Goal: Task Accomplishment & Management: Manage account settings

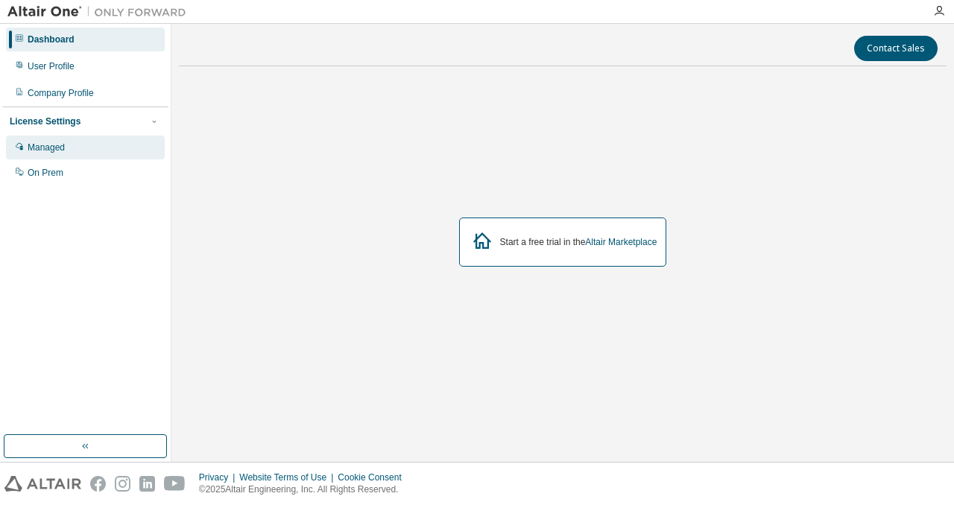
click at [63, 152] on div "Managed" at bounding box center [46, 148] width 37 height 12
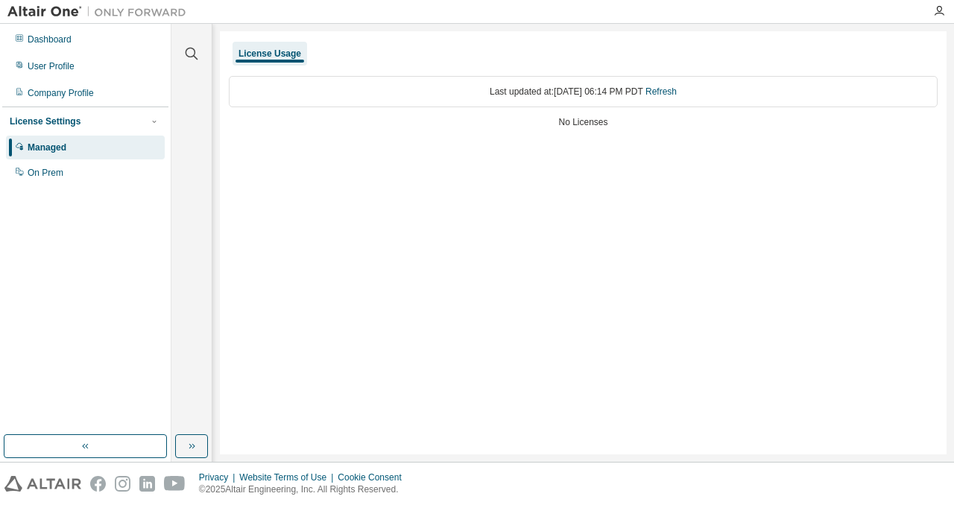
click at [271, 49] on div "License Usage" at bounding box center [270, 54] width 63 height 12
click at [271, 54] on div "License Usage" at bounding box center [270, 54] width 63 height 12
click at [502, 105] on div "Last updated at: Wed 2025-08-13 06:14 PM PDT Refresh" at bounding box center [583, 91] width 709 height 31
click at [67, 69] on div "User Profile" at bounding box center [51, 66] width 47 height 12
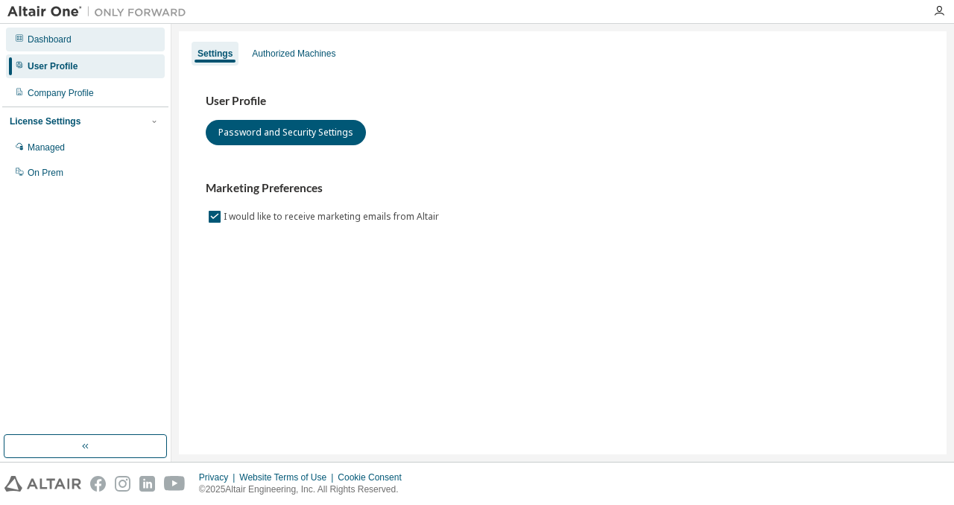
click at [67, 41] on div "Dashboard" at bounding box center [50, 40] width 44 height 12
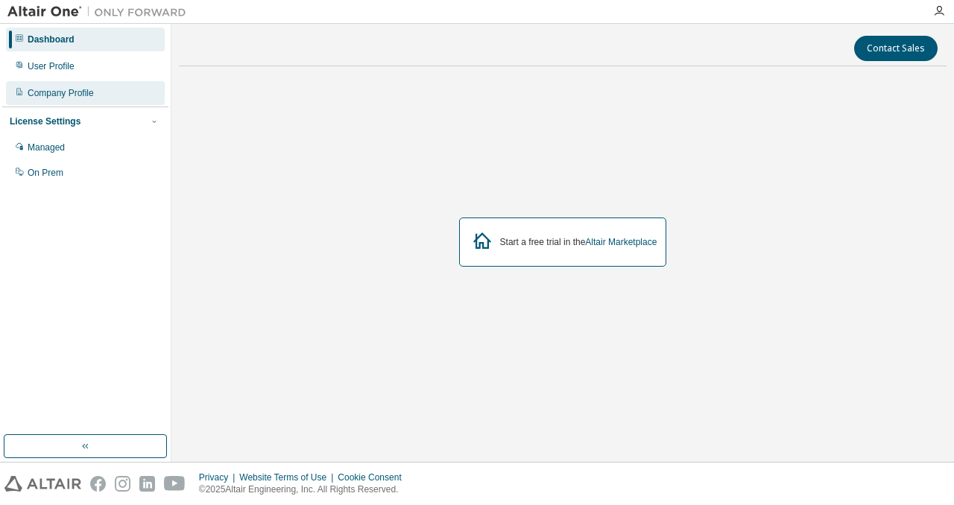
click at [49, 96] on div "Company Profile" at bounding box center [61, 93] width 66 height 12
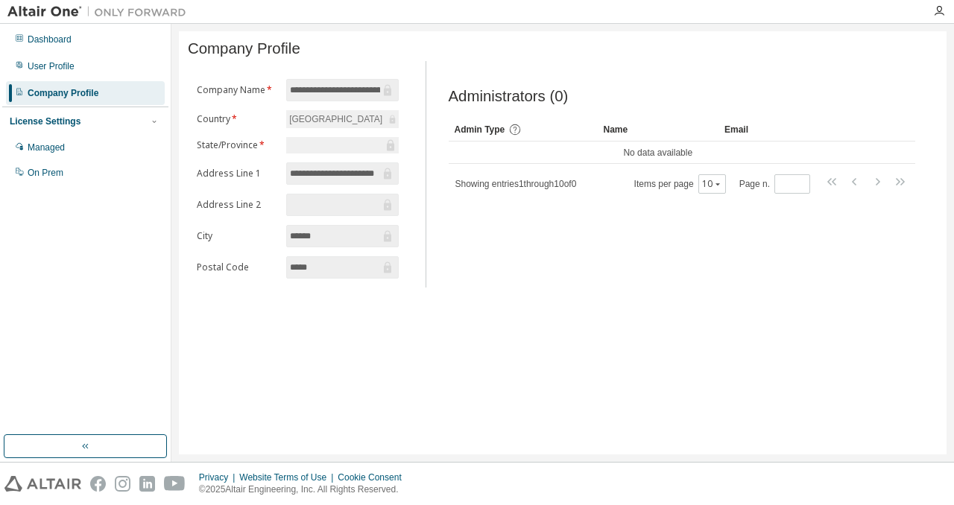
click at [49, 120] on div "License Settings" at bounding box center [45, 122] width 71 height 12
click at [50, 92] on div "Company Profile" at bounding box center [63, 93] width 71 height 12
click at [44, 122] on div "License Settings" at bounding box center [45, 122] width 71 height 12
click at [44, 149] on div "Managed" at bounding box center [46, 148] width 37 height 12
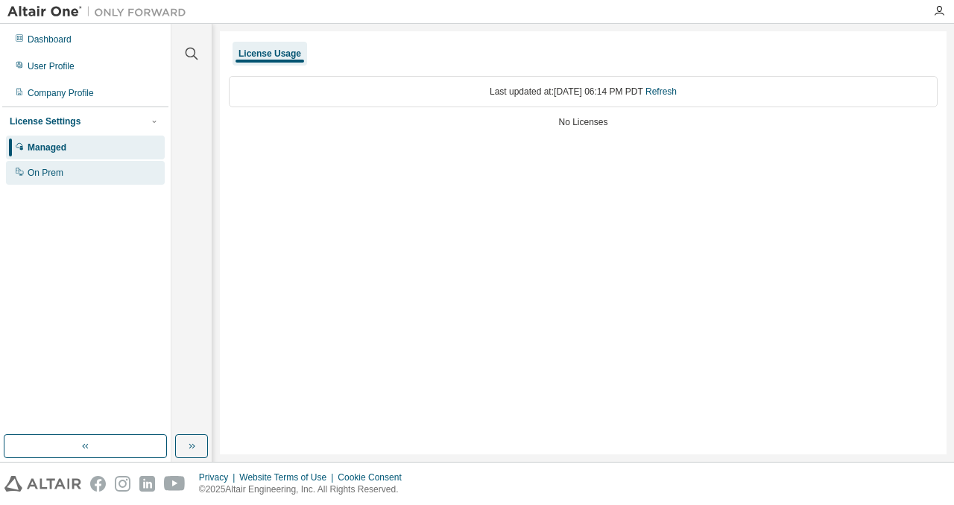
click at [42, 179] on div "On Prem" at bounding box center [85, 173] width 159 height 24
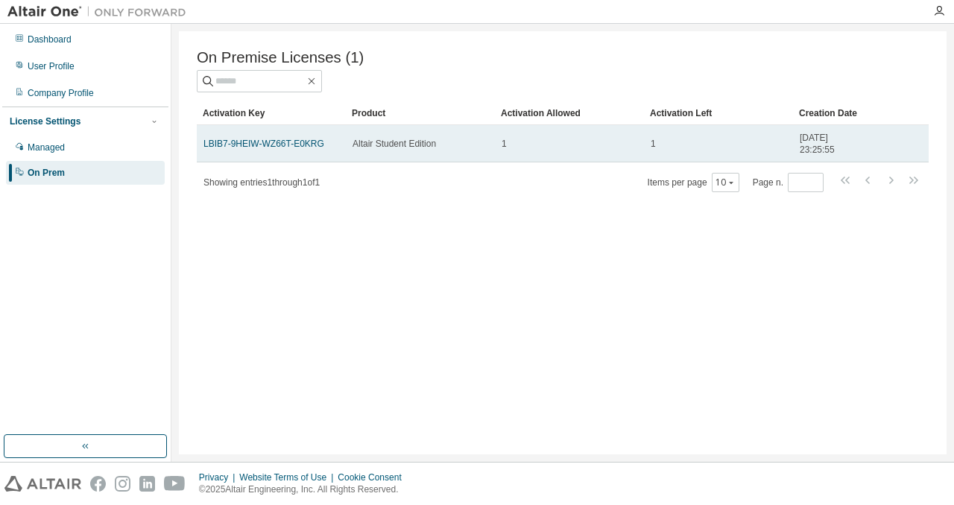
drag, startPoint x: 342, startPoint y: 144, endPoint x: 200, endPoint y: 151, distance: 141.8
click at [200, 151] on td "LBIB7-9HEIW-WZ66T-E0KRG" at bounding box center [271, 143] width 149 height 37
drag, startPoint x: 333, startPoint y: 145, endPoint x: 206, endPoint y: 148, distance: 127.5
click at [206, 148] on div "LBIB7-9HEIW-WZ66T-E0KRG" at bounding box center [271, 144] width 136 height 12
copy link "LBIB7-9HEIW-WZ66T-E0KRG"
